Goal: Information Seeking & Learning: Learn about a topic

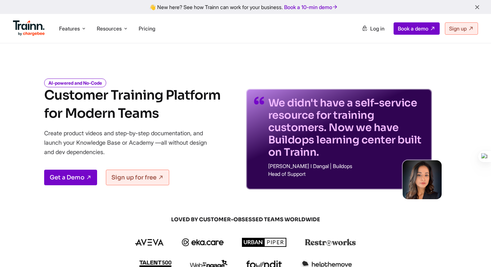
scroll to position [49, 0]
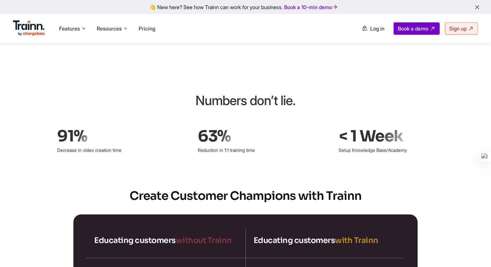
scroll to position [932, 0]
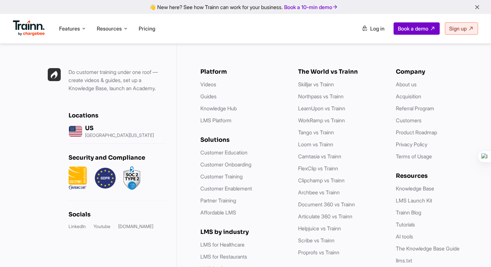
scroll to position [1923, 0]
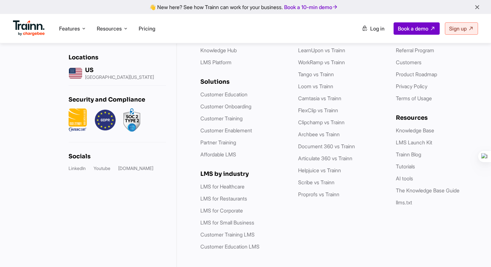
click at [326, 218] on div "The World vs Trainn Skilljar vs Trainn Northpass vs Trainn LearnUpon vs Trainn …" at bounding box center [340, 130] width 85 height 241
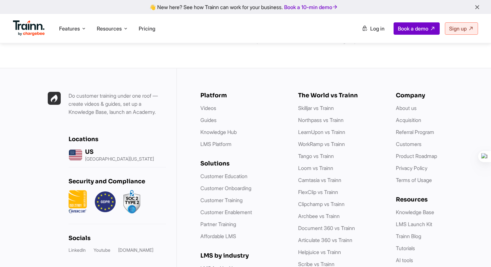
scroll to position [1883, 0]
